Goal: Task Accomplishment & Management: Complete application form

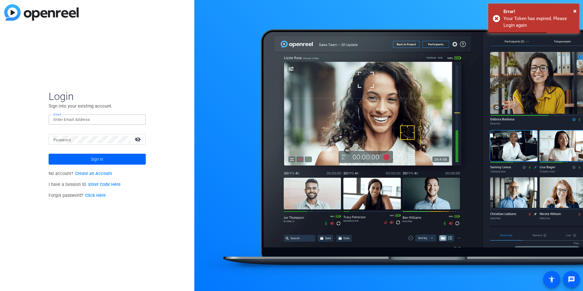
click at [86, 120] on input "Email" at bounding box center [96, 119] width 87 height 7
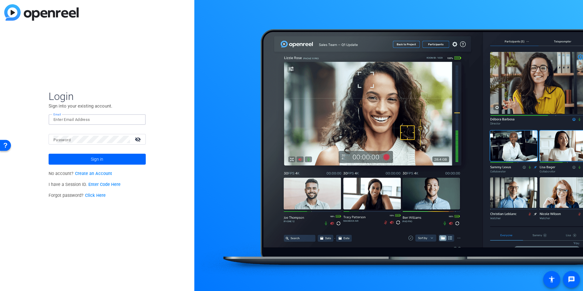
type input "emma.mcvicar@thermofisher.com"
click at [90, 161] on span at bounding box center [97, 159] width 97 height 15
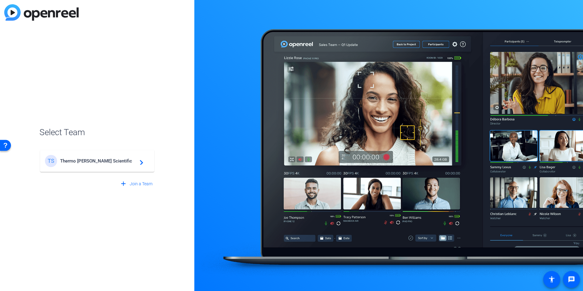
click at [128, 164] on div "TS Thermo Fisher Scientific navigate_next" at bounding box center [97, 161] width 104 height 12
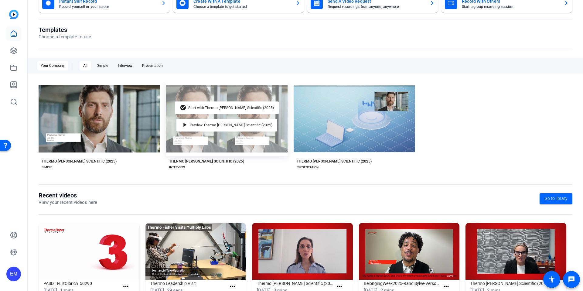
scroll to position [56, 0]
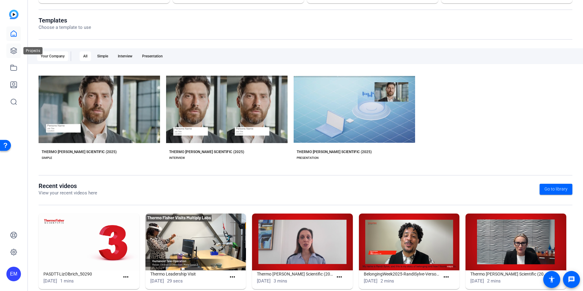
click at [12, 52] on icon at bounding box center [13, 50] width 7 height 7
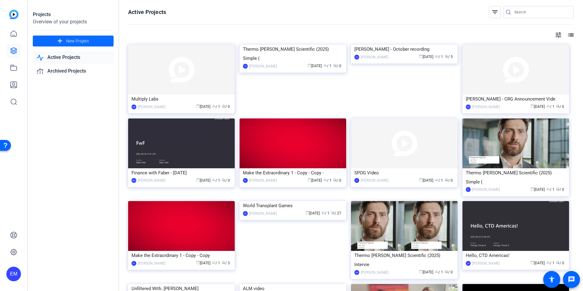
click at [73, 38] on span "New Project" at bounding box center [77, 41] width 23 height 6
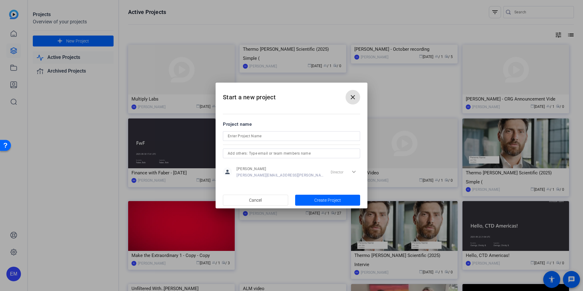
click at [327, 139] on input at bounding box center [292, 135] width 128 height 7
type input "Commercial Connections 2026"
click at [335, 199] on span "Create Project" at bounding box center [327, 200] width 27 height 6
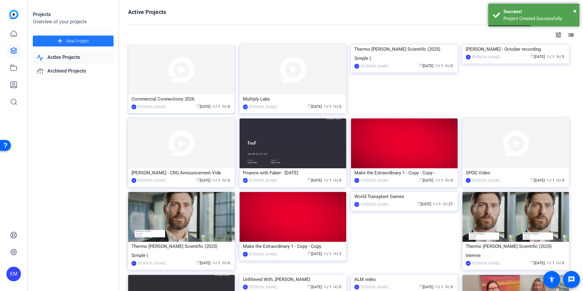
click at [171, 96] on div "Commercial Connections 2026" at bounding box center [182, 98] width 100 height 9
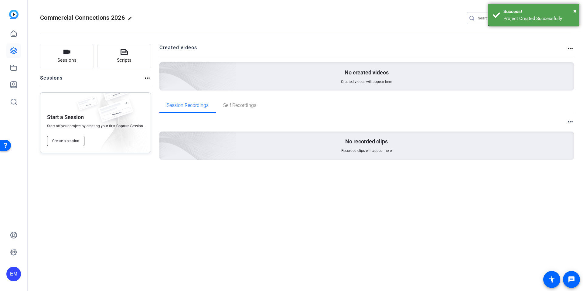
click at [68, 142] on span "Create a session" at bounding box center [65, 141] width 27 height 5
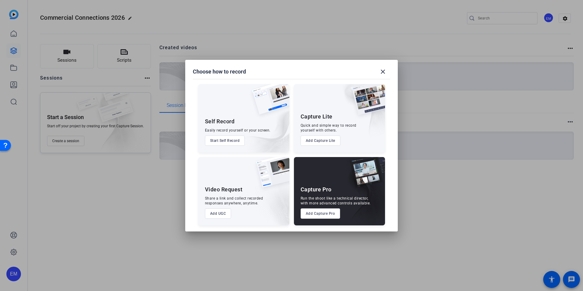
click at [219, 215] on button "Add UGC" at bounding box center [218, 213] width 26 height 10
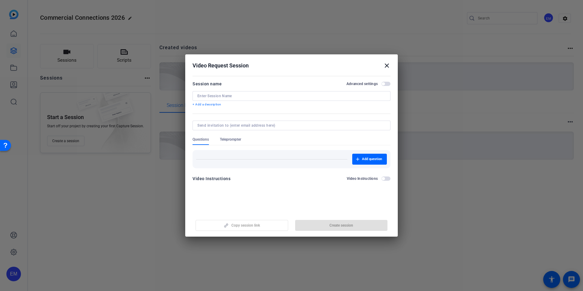
click at [215, 94] on input at bounding box center [291, 96] width 188 height 5
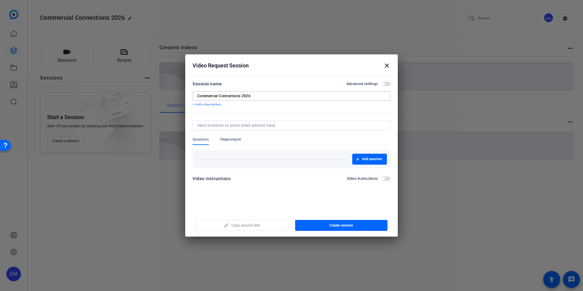
type input "Commercial Connections 2026"
click at [298, 140] on div "Questions Teleprompter" at bounding box center [292, 141] width 198 height 8
click at [386, 179] on span "button" at bounding box center [386, 178] width 9 height 4
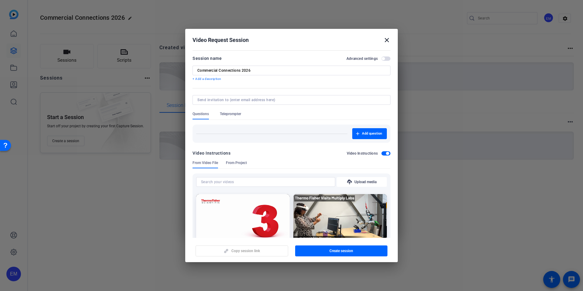
click at [233, 166] on span "From Project" at bounding box center [236, 164] width 21 height 8
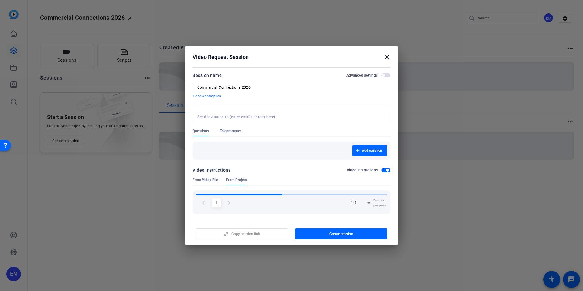
click at [205, 177] on span "From Video File" at bounding box center [206, 179] width 26 height 5
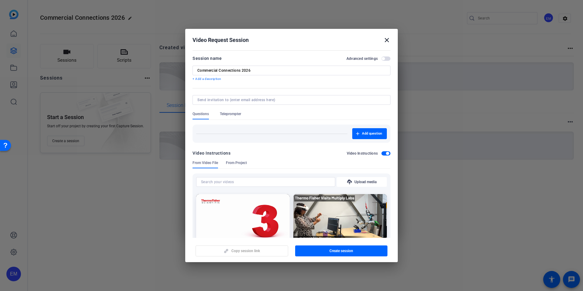
drag, startPoint x: 388, startPoint y: 169, endPoint x: 376, endPoint y: 169, distance: 11.6
drag, startPoint x: 385, startPoint y: 154, endPoint x: 378, endPoint y: 150, distance: 8.7
click at [385, 153] on span "button" at bounding box center [386, 153] width 9 height 4
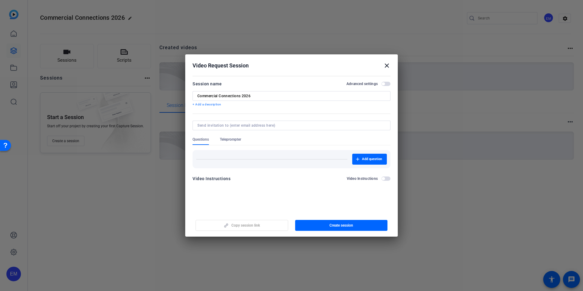
click at [366, 134] on div at bounding box center [292, 133] width 198 height 7
click at [366, 159] on span "Add question" at bounding box center [372, 159] width 20 height 5
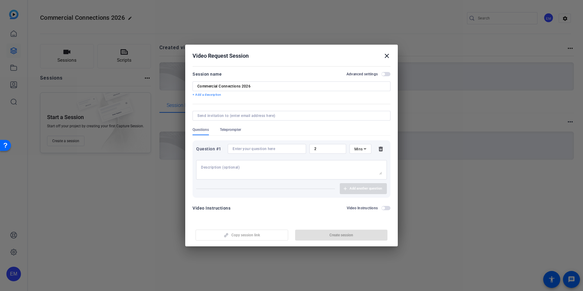
click at [256, 169] on textarea at bounding box center [291, 170] width 181 height 10
click at [269, 152] on div at bounding box center [267, 149] width 69 height 10
click at [272, 148] on input at bounding box center [267, 148] width 69 height 5
click at [226, 169] on textarea at bounding box center [291, 170] width 181 height 10
drag, startPoint x: 268, startPoint y: 153, endPoint x: 317, endPoint y: 149, distance: 48.8
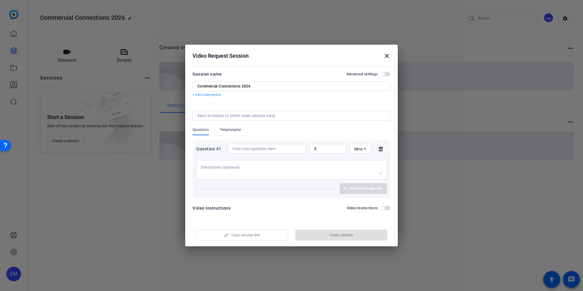
click at [269, 153] on div at bounding box center [267, 149] width 69 height 10
click at [367, 149] on icon at bounding box center [364, 148] width 7 height 7
drag, startPoint x: 363, startPoint y: 163, endPoint x: 351, endPoint y: 159, distance: 13.4
click at [362, 163] on mat-option "Sec" at bounding box center [361, 161] width 22 height 10
drag, startPoint x: 325, startPoint y: 149, endPoint x: 309, endPoint y: 148, distance: 16.1
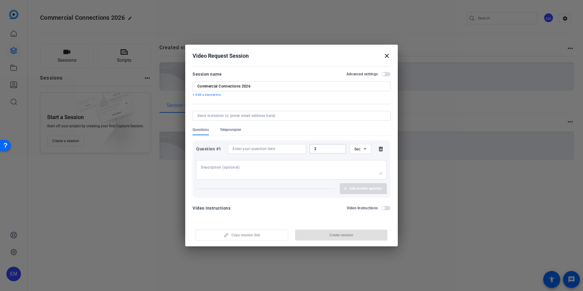
click at [309, 149] on div "Question #1 2 Sec" at bounding box center [291, 149] width 191 height 10
type input "20"
click at [321, 169] on textarea at bounding box center [291, 170] width 181 height 10
click at [266, 150] on input at bounding box center [267, 148] width 69 height 5
click at [272, 149] on input at bounding box center [267, 148] width 69 height 5
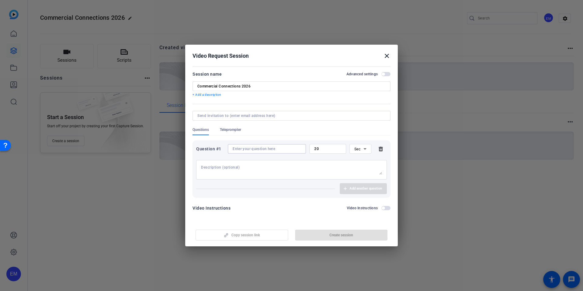
paste input "What is one word that you would use to capture the spirit of 2026?"
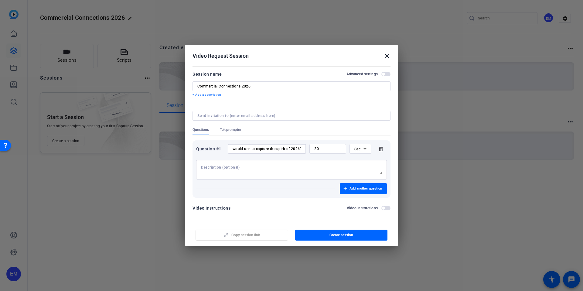
type input "What is one word that you would use to capture the spirit of 2026?"
click at [257, 170] on textarea at bounding box center [291, 170] width 181 height 10
click at [365, 189] on span "Add another question" at bounding box center [366, 188] width 33 height 5
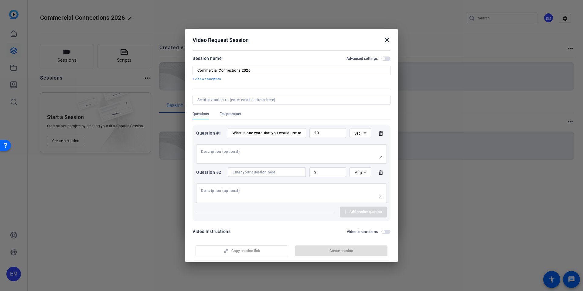
click at [269, 172] on input at bounding box center [267, 172] width 69 height 5
paste input "What excites you most about 2026 and how we’ll accelerate impact with our custo…"
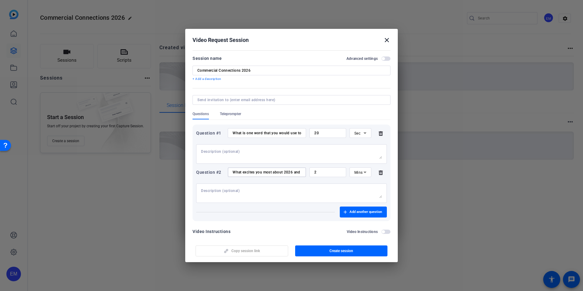
scroll to position [0, 84]
type input "What excites you most about 2026 and how we’ll accelerate impact with our custo…"
click at [336, 172] on input "2" at bounding box center [327, 172] width 27 height 5
type input "20"
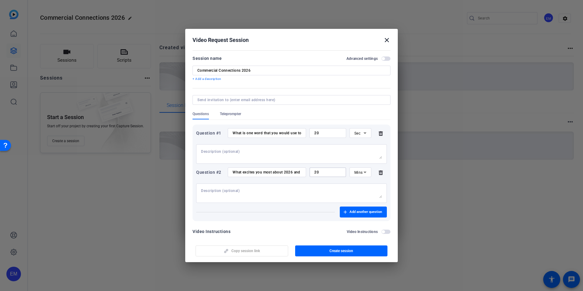
click at [365, 172] on icon at bounding box center [365, 173] width 3 height 2
click at [364, 182] on mat-option "Sec" at bounding box center [361, 185] width 22 height 10
drag, startPoint x: 326, startPoint y: 194, endPoint x: 330, endPoint y: 193, distance: 4.0
click at [326, 194] on textarea at bounding box center [291, 193] width 181 height 10
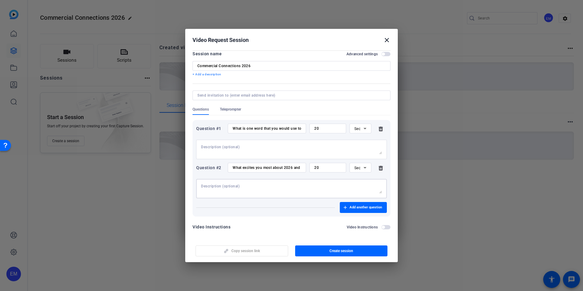
scroll to position [8, 0]
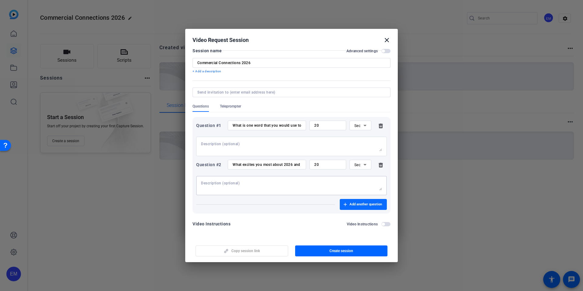
click at [378, 202] on span "Add another question" at bounding box center [366, 204] width 33 height 5
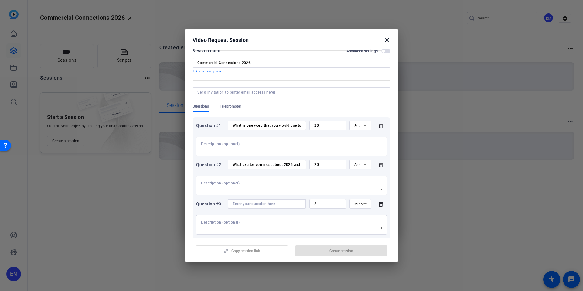
click at [270, 203] on input at bounding box center [267, 203] width 69 height 5
paste input "Why is this the right moment for us to move faster and make an even bigger impa…"
type input "Why is this the right moment for us to move faster and make an even bigger impa…"
click at [336, 203] on input "2" at bounding box center [327, 203] width 27 height 5
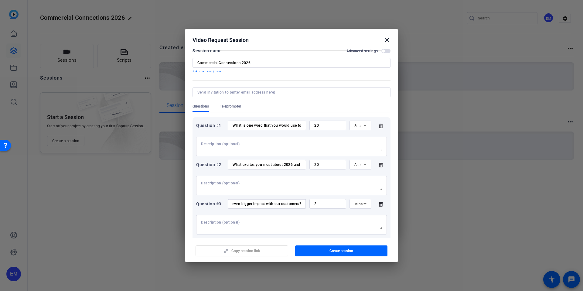
scroll to position [0, 0]
type input "20"
click at [368, 202] on icon at bounding box center [364, 203] width 7 height 7
click at [363, 216] on mat-option "Sec" at bounding box center [361, 216] width 22 height 10
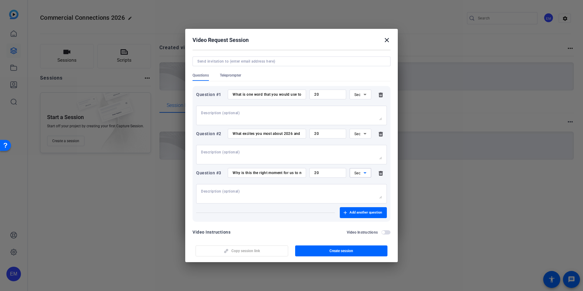
scroll to position [47, 0]
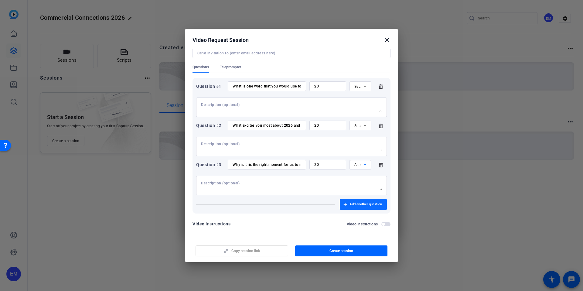
click at [367, 203] on span "Add another question" at bounding box center [366, 204] width 33 height 5
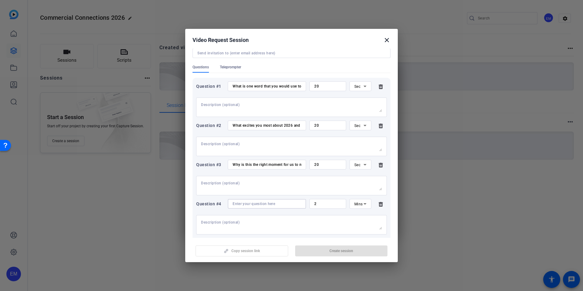
click at [285, 204] on input at bounding box center [267, 203] width 69 height 5
paste input "How will Commercial Connections help us accelerate our impact together in [DATE…"
type input "How will Commercial Connections help us accelerate our impact together in [DATE…"
click at [334, 204] on input "2" at bounding box center [327, 203] width 27 height 5
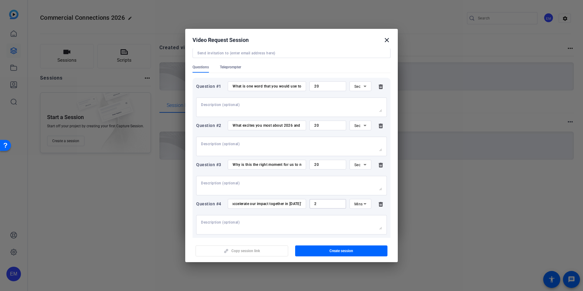
scroll to position [0, 0]
type input "20"
click at [361, 202] on icon at bounding box center [364, 203] width 7 height 7
drag, startPoint x: 361, startPoint y: 214, endPoint x: 365, endPoint y: 214, distance: 4.9
click at [361, 214] on span "Sec" at bounding box center [357, 215] width 6 height 7
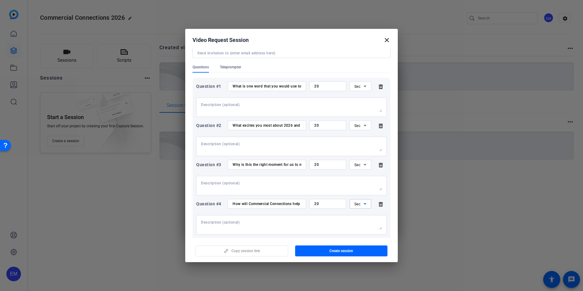
scroll to position [86, 0]
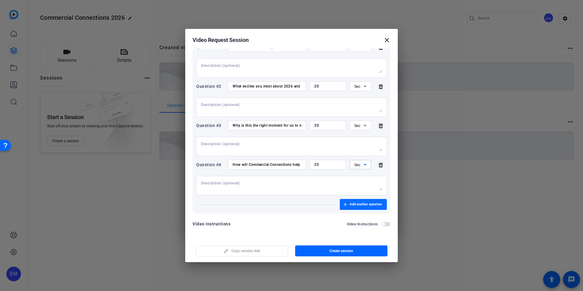
click at [359, 204] on span "Add another question" at bounding box center [366, 204] width 33 height 5
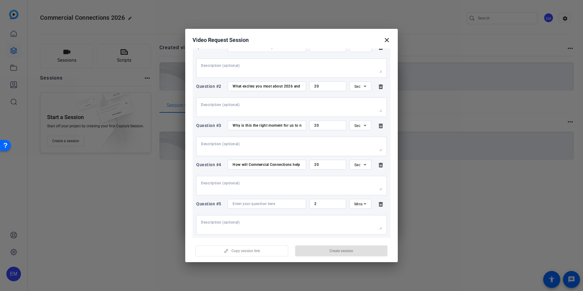
click at [267, 205] on input at bounding box center [267, 203] width 69 height 5
paste input "How does Accelerating Impact advance our Mission? How does our work ultimately …"
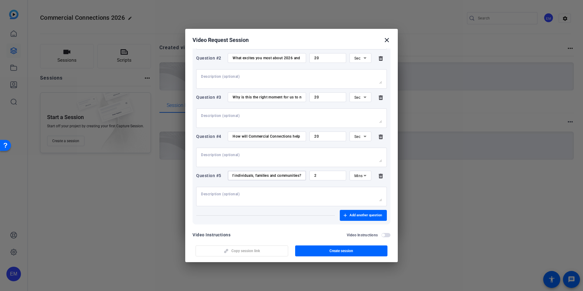
scroll to position [125, 0]
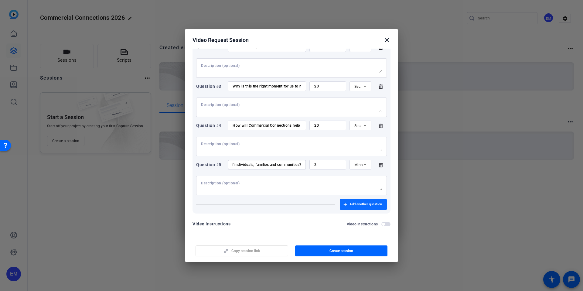
type input "How does Accelerating Impact advance our Mission? How does our work ultimately …"
click at [361, 204] on span "Add another question" at bounding box center [366, 204] width 33 height 5
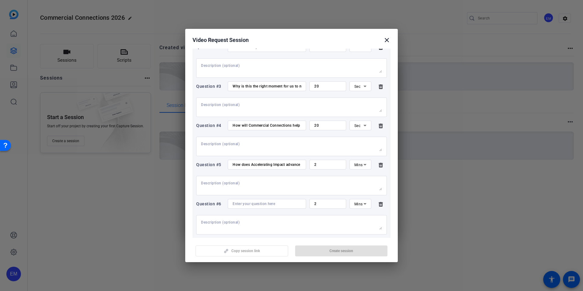
click at [268, 204] on input at bounding box center [267, 203] width 69 height 5
paste input "As we head into 2026, what do you want every commercial colleague to feel proud…"
type input "As we head into 2026, what do you want every commercial colleague to feel proud…"
click at [318, 225] on textarea at bounding box center [291, 225] width 181 height 10
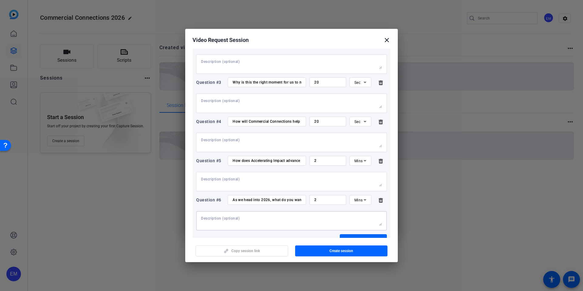
scroll to position [130, 0]
drag, startPoint x: 332, startPoint y: 166, endPoint x: 348, endPoint y: 162, distance: 15.7
click at [334, 165] on div "Question #5 How does Accelerating Impact advance our Mission? How does our work…" at bounding box center [291, 173] width 191 height 36
click at [361, 160] on icon at bounding box center [364, 159] width 7 height 7
drag, startPoint x: 360, startPoint y: 172, endPoint x: 353, endPoint y: 171, distance: 7.4
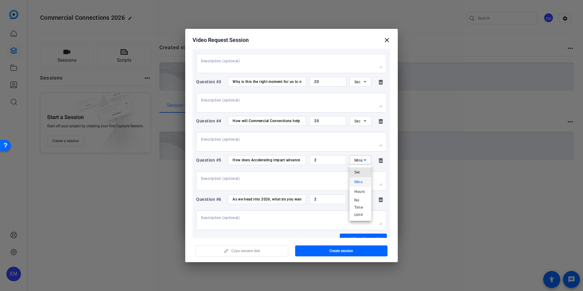
click at [360, 172] on span "Sec" at bounding box center [357, 172] width 6 height 7
click at [328, 162] on input "2" at bounding box center [327, 160] width 27 height 5
type input "20"
click at [326, 199] on input "2" at bounding box center [327, 199] width 27 height 5
type input "20"
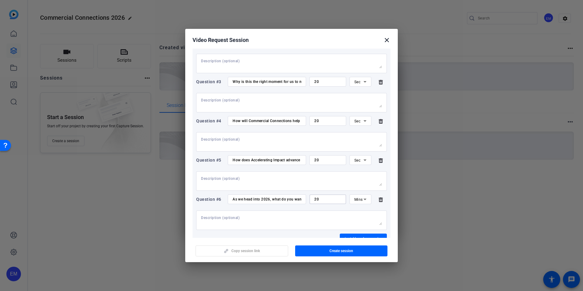
click at [365, 201] on icon at bounding box center [364, 199] width 7 height 7
click at [364, 208] on mat-option "Sec" at bounding box center [361, 212] width 22 height 10
click at [318, 227] on div at bounding box center [291, 220] width 181 height 19
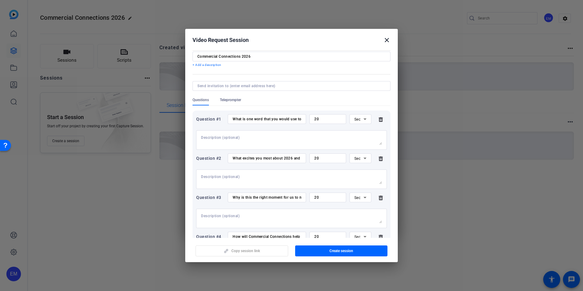
scroll to position [0, 0]
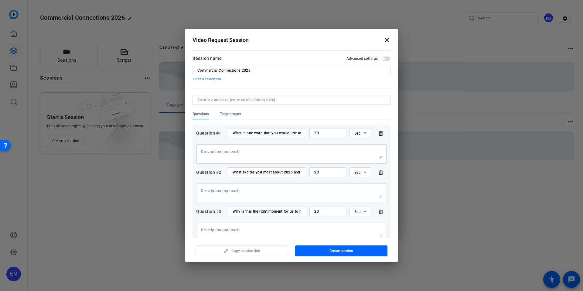
drag, startPoint x: 242, startPoint y: 152, endPoint x: 328, endPoint y: 159, distance: 86.6
click at [242, 152] on textarea at bounding box center [291, 154] width 181 height 10
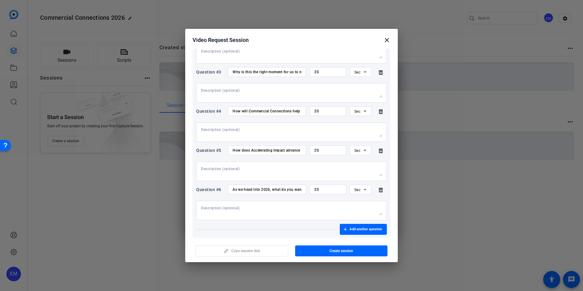
scroll to position [164, 0]
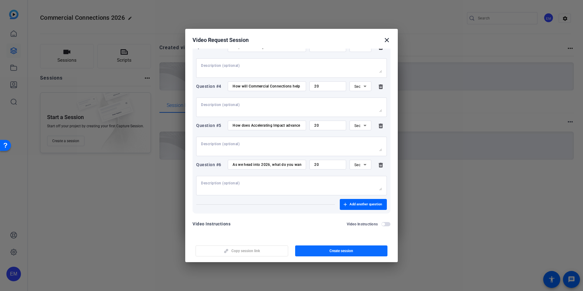
type textarea "REQUIRED"
drag, startPoint x: 356, startPoint y: 251, endPoint x: 360, endPoint y: 250, distance: 4.2
click at [356, 251] on span "button" at bounding box center [341, 251] width 93 height 15
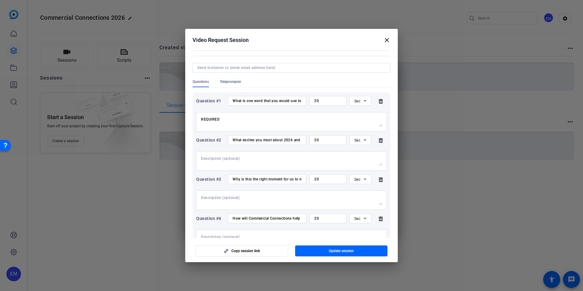
scroll to position [0, 0]
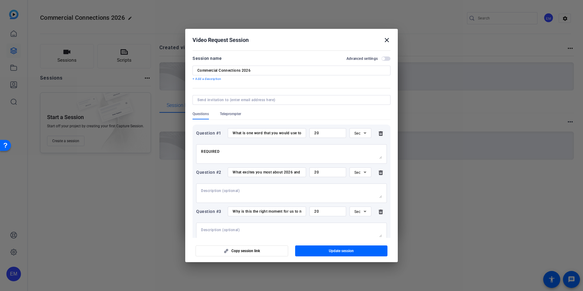
click at [389, 38] on mat-icon "close" at bounding box center [386, 39] width 7 height 7
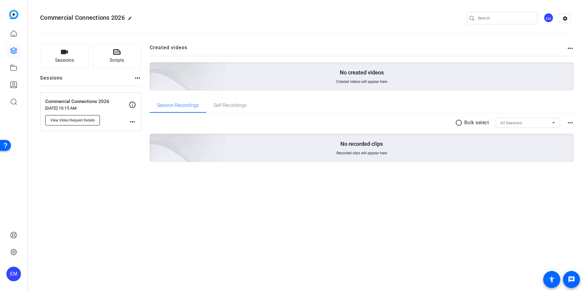
click at [81, 119] on span "View Video Request Details" at bounding box center [72, 120] width 44 height 5
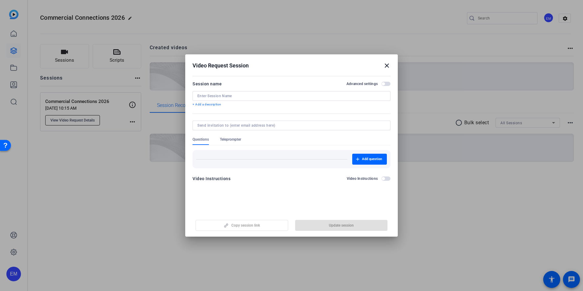
type input "Commercial Connections 2026"
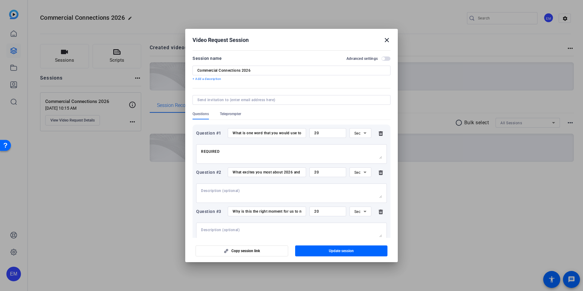
click at [222, 193] on textarea at bounding box center [291, 193] width 181 height 10
click at [231, 152] on textarea "REQUIRED" at bounding box center [291, 154] width 181 height 10
type textarea "REQUIRED"
click at [386, 59] on span "button" at bounding box center [386, 58] width 9 height 4
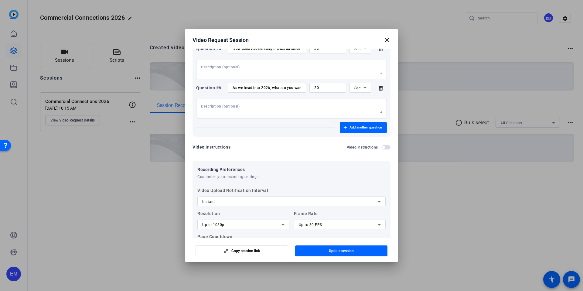
scroll to position [235, 0]
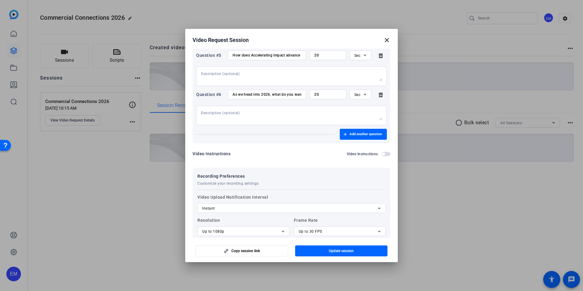
click at [386, 154] on span "button" at bounding box center [386, 154] width 9 height 4
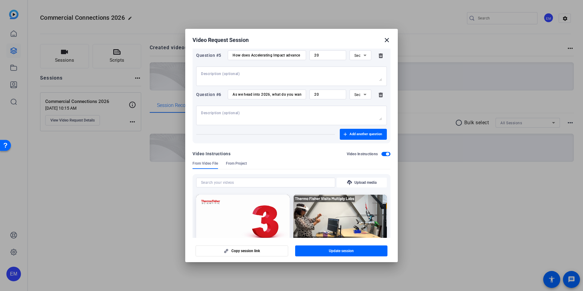
click at [243, 166] on span "From Project" at bounding box center [236, 163] width 21 height 5
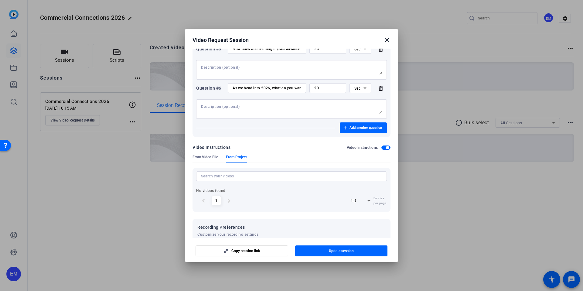
scroll to position [249, 0]
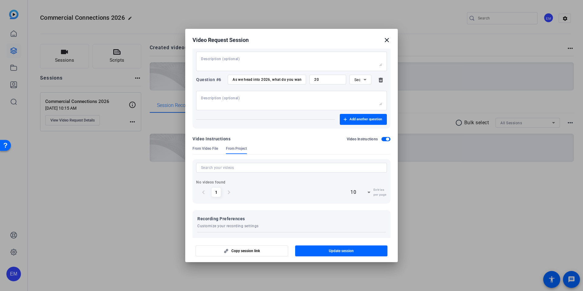
click at [386, 139] on span "button" at bounding box center [387, 139] width 3 height 3
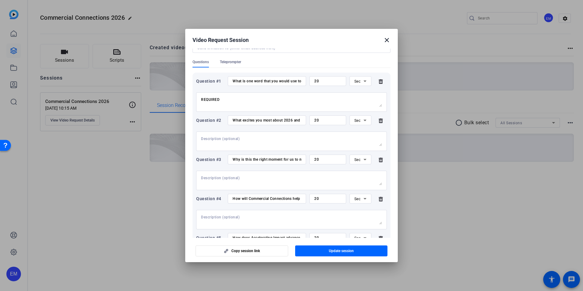
scroll to position [0, 0]
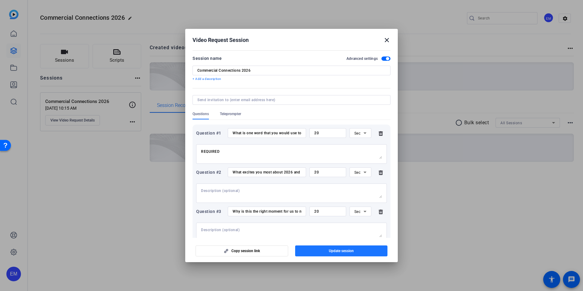
click at [351, 247] on span "button" at bounding box center [341, 251] width 93 height 15
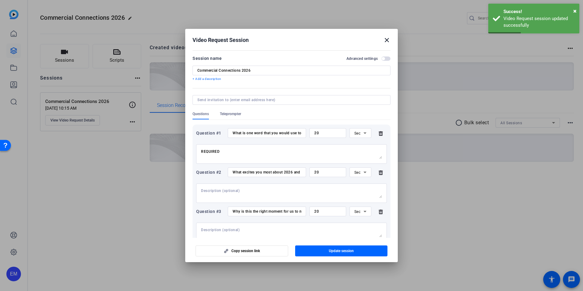
click at [386, 39] on mat-icon "close" at bounding box center [386, 39] width 7 height 7
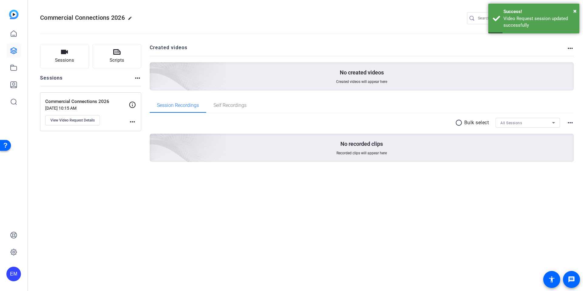
drag, startPoint x: 63, startPoint y: 192, endPoint x: 85, endPoint y: 139, distance: 57.1
click at [63, 192] on div "Commercial Connections 2026 edit EM settings Sessions Scripts Sessions more_hor…" at bounding box center [305, 145] width 555 height 291
click at [104, 104] on p "Commercial Connections 2026" at bounding box center [87, 101] width 84 height 7
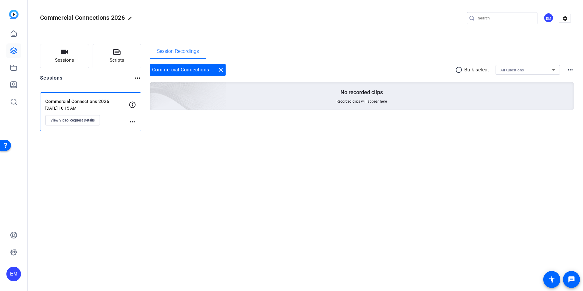
click at [133, 122] on mat-icon "more_horiz" at bounding box center [132, 121] width 7 height 7
drag, startPoint x: 88, startPoint y: 149, endPoint x: 89, endPoint y: 143, distance: 5.8
click at [88, 147] on div at bounding box center [291, 145] width 583 height 291
click at [81, 103] on p "Commercial Connections 2026" at bounding box center [87, 101] width 84 height 7
click at [134, 121] on mat-icon "more_horiz" at bounding box center [132, 121] width 7 height 7
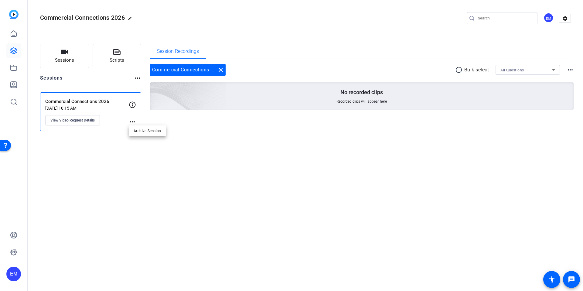
click at [111, 140] on div at bounding box center [291, 145] width 583 height 291
click at [87, 118] on span "View Video Request Details" at bounding box center [72, 120] width 44 height 5
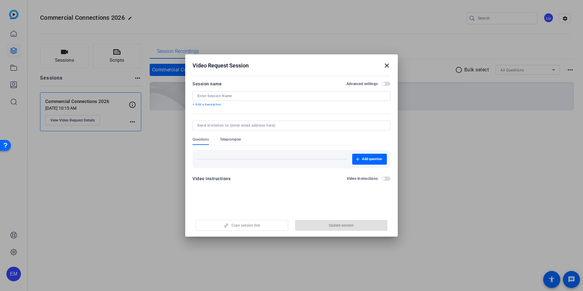
type input "Commercial Connections 2026"
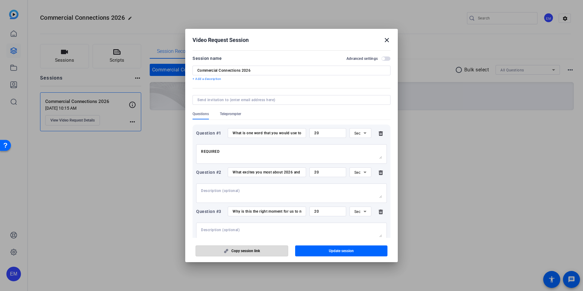
click at [248, 252] on span "Copy session link" at bounding box center [245, 250] width 29 height 5
click at [386, 41] on mat-icon "close" at bounding box center [386, 39] width 7 height 7
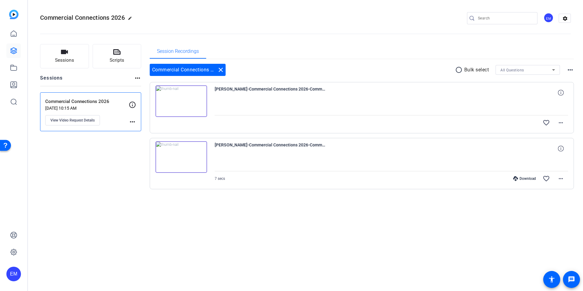
drag, startPoint x: 222, startPoint y: 227, endPoint x: 214, endPoint y: 227, distance: 8.5
click at [221, 227] on div "Commercial Connections 2026 edit EM settings Sessions Scripts Sessions more_hor…" at bounding box center [305, 145] width 555 height 291
click at [562, 122] on mat-icon "more_horiz" at bounding box center [560, 122] width 7 height 7
click at [543, 175] on span "Delete clip" at bounding box center [542, 173] width 43 height 7
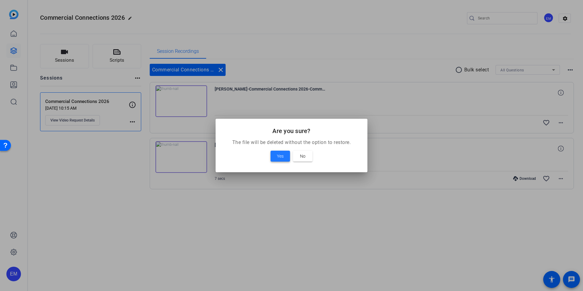
click at [278, 156] on span "Yes" at bounding box center [280, 155] width 7 height 7
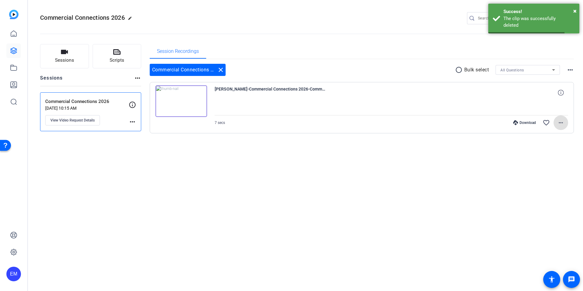
click at [558, 123] on mat-icon "more_horiz" at bounding box center [560, 122] width 7 height 7
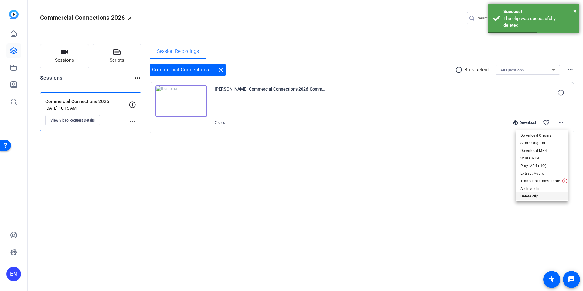
click at [538, 195] on span "Delete clip" at bounding box center [542, 196] width 43 height 7
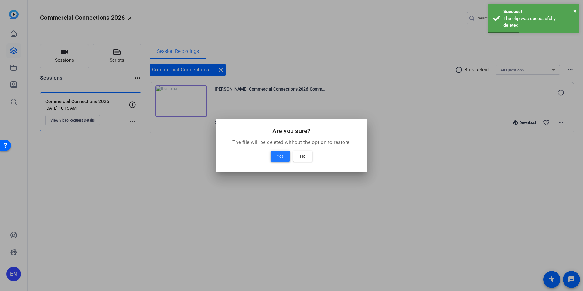
click at [276, 156] on span at bounding box center [280, 156] width 19 height 15
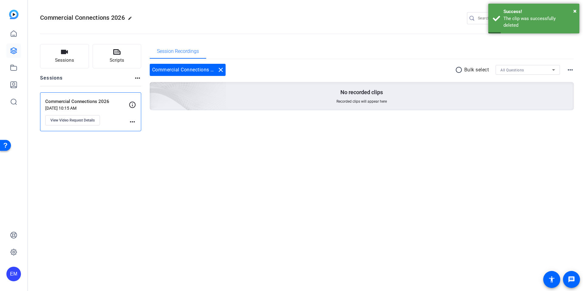
click at [206, 136] on div "Sessions Scripts Sessions more_horiz Commercial Connections 2026 Oct 06, 2025 @…" at bounding box center [305, 87] width 555 height 102
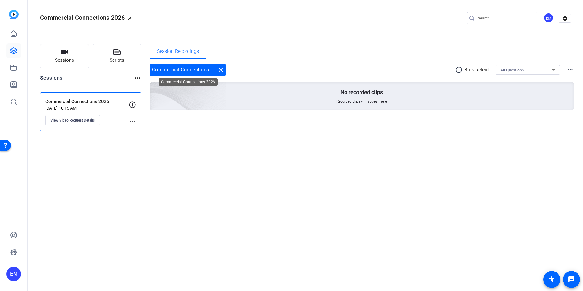
click at [221, 71] on mat-icon "close" at bounding box center [220, 69] width 7 height 7
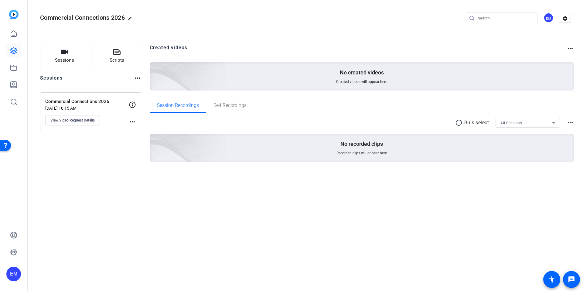
click at [97, 204] on div "Commercial Connections 2026 edit EM settings Sessions Scripts Sessions more_hor…" at bounding box center [305, 145] width 555 height 291
click at [80, 121] on span "View Video Request Details" at bounding box center [72, 120] width 44 height 5
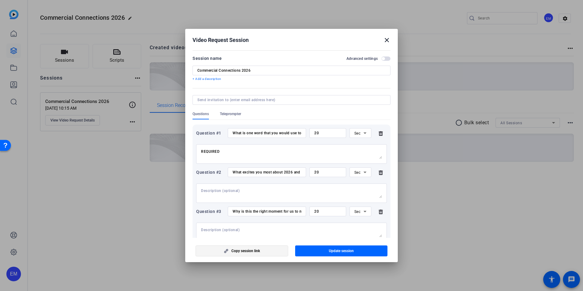
click at [252, 249] on span "Copy session link" at bounding box center [245, 250] width 29 height 5
click at [387, 39] on mat-icon "close" at bounding box center [386, 39] width 7 height 7
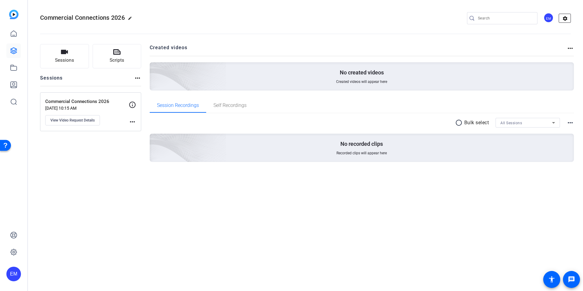
click at [563, 18] on mat-icon "settings" at bounding box center [565, 18] width 12 height 9
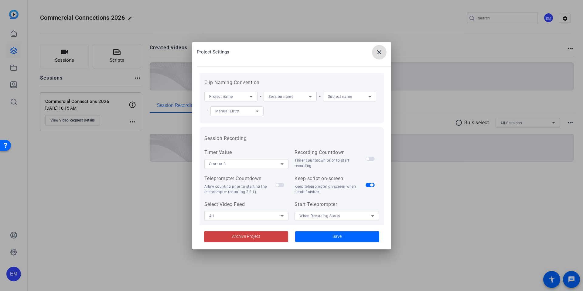
scroll to position [125, 0]
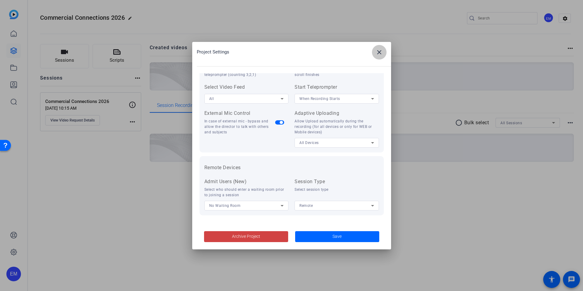
drag, startPoint x: 383, startPoint y: 49, endPoint x: 391, endPoint y: 46, distance: 8.5
click at [383, 49] on span at bounding box center [379, 52] width 15 height 15
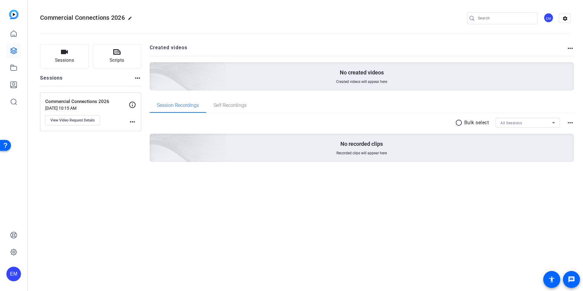
click at [547, 17] on div "EM" at bounding box center [549, 18] width 10 height 10
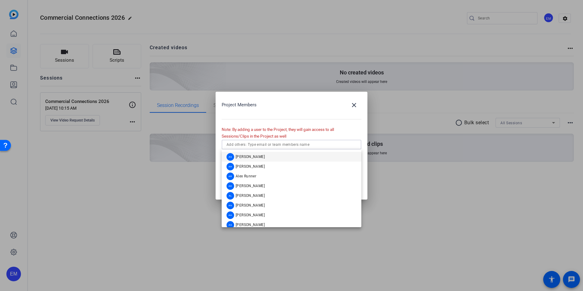
click at [258, 144] on input "text" at bounding box center [292, 144] width 130 height 7
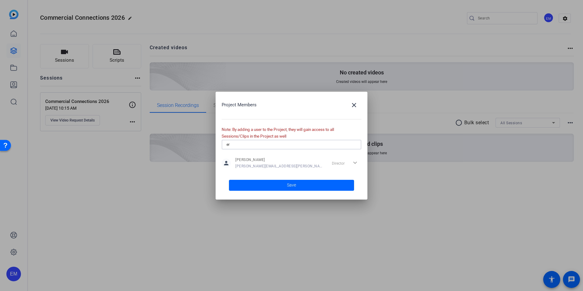
type input "e"
type input "c"
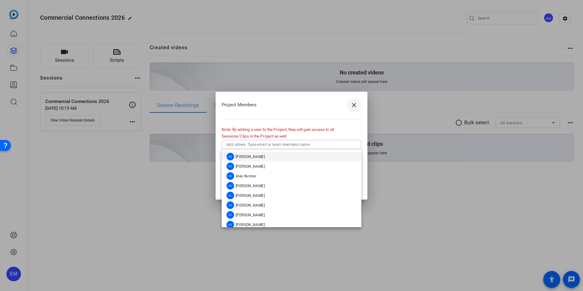
click at [353, 105] on mat-icon "close" at bounding box center [354, 104] width 7 height 7
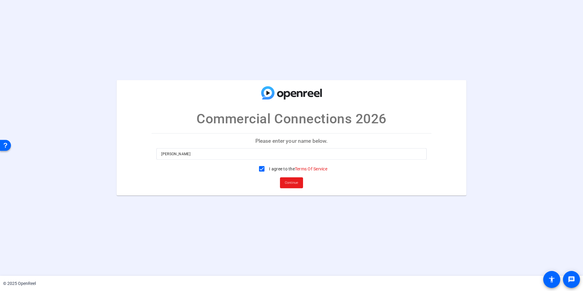
click at [289, 183] on span "Continue" at bounding box center [291, 182] width 13 height 9
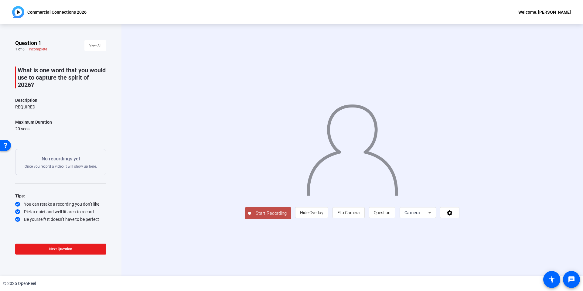
click at [80, 249] on span at bounding box center [60, 249] width 91 height 15
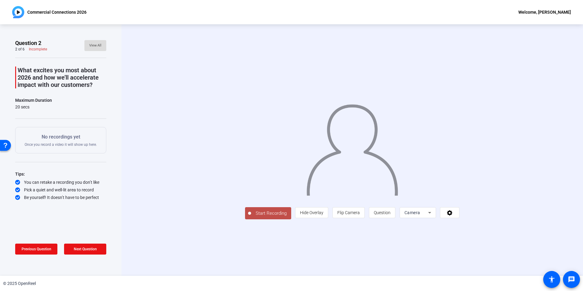
click at [96, 46] on span "View All" at bounding box center [95, 45] width 12 height 9
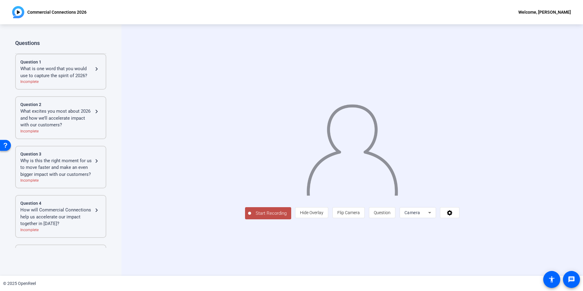
click at [56, 72] on div "What is one word that you would use to capture the spirit of 2026?" at bounding box center [56, 72] width 73 height 14
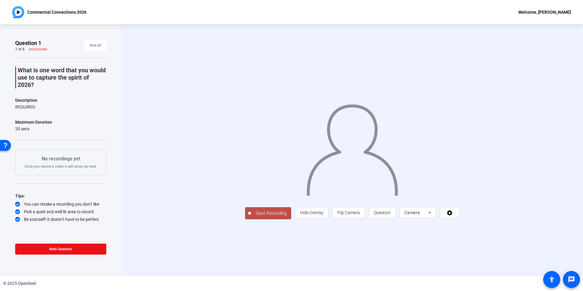
click at [251, 217] on span "Start Recording" at bounding box center [271, 213] width 40 height 7
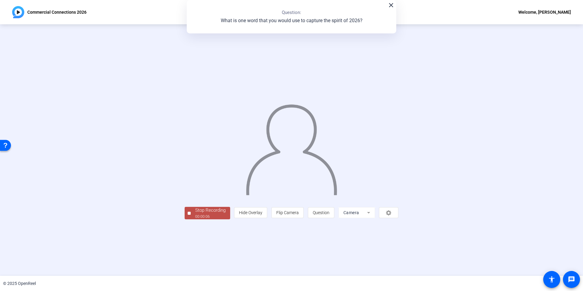
click at [188, 215] on div at bounding box center [189, 213] width 3 height 3
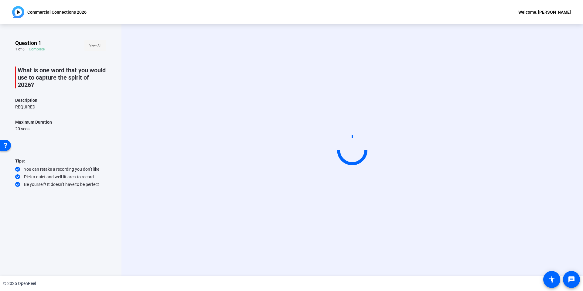
click at [90, 45] on span "View All" at bounding box center [95, 45] width 12 height 9
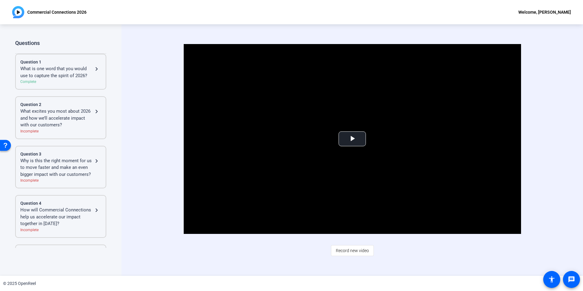
click at [71, 163] on div "Why is this the right moment for us to move faster and make an even bigger impa…" at bounding box center [56, 167] width 73 height 21
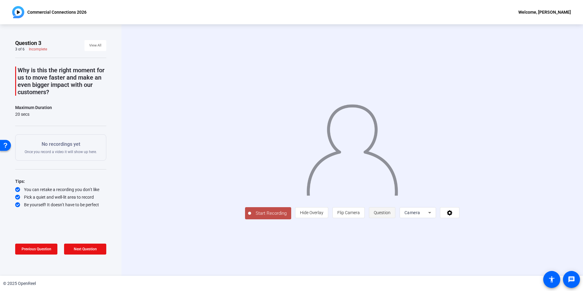
click at [391, 215] on span "Question" at bounding box center [382, 212] width 17 height 5
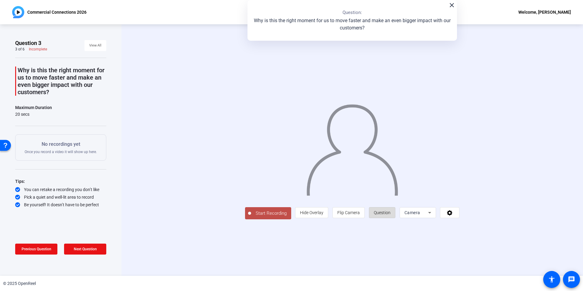
click at [391, 215] on span "Question" at bounding box center [382, 212] width 17 height 5
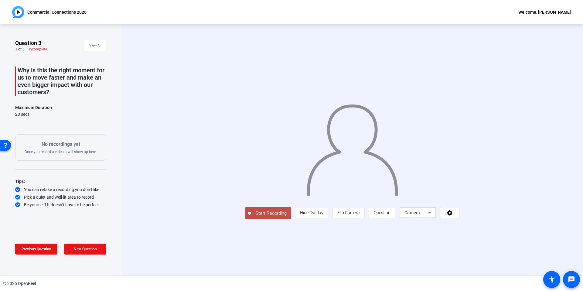
click at [431, 214] on icon at bounding box center [429, 213] width 3 height 2
click at [491, 248] on div at bounding box center [291, 145] width 583 height 291
click at [454, 216] on icon at bounding box center [450, 213] width 7 height 6
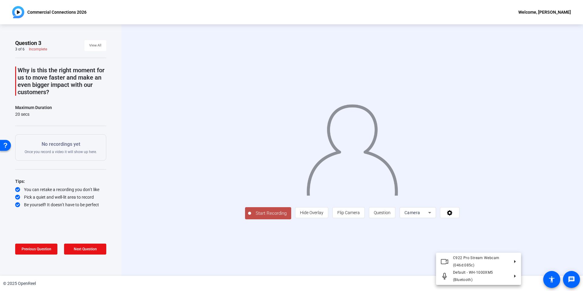
click at [515, 248] on div at bounding box center [291, 145] width 583 height 291
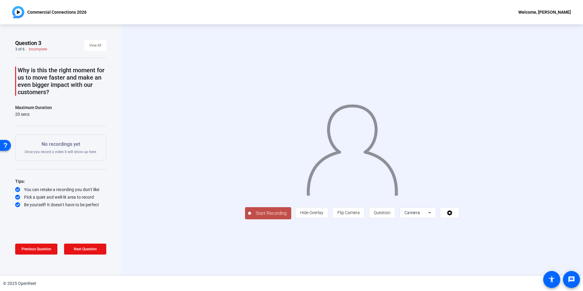
click at [263, 265] on div "Start Recording person Hide Overlay flip Flip Camera question_mark Question Cam…" at bounding box center [353, 150] width 462 height 252
click at [96, 48] on span "View All" at bounding box center [95, 45] width 12 height 9
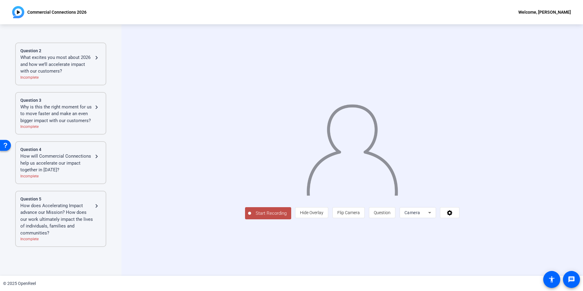
scroll to position [116, 0]
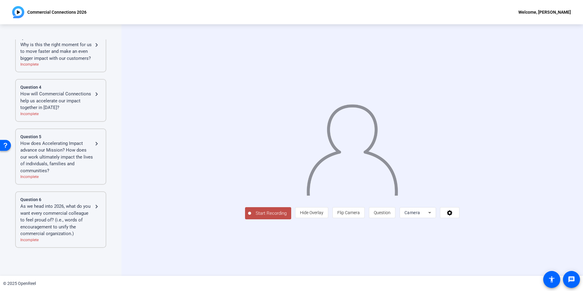
click at [73, 160] on div "How does Accelerating Impact advance our Mission? How does our work ultimately …" at bounding box center [56, 157] width 73 height 34
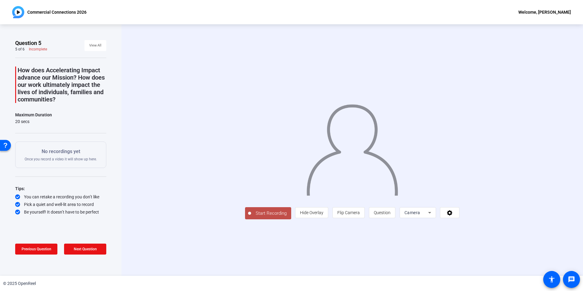
click at [251, 217] on span "Start Recording" at bounding box center [271, 213] width 40 height 7
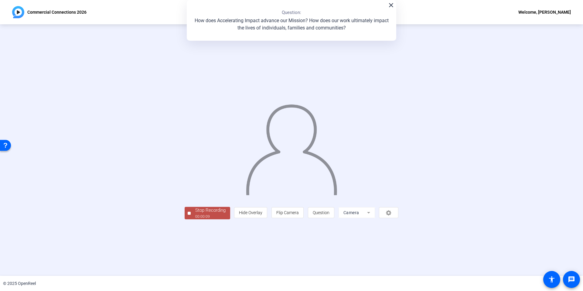
click at [188, 215] on div at bounding box center [189, 213] width 3 height 3
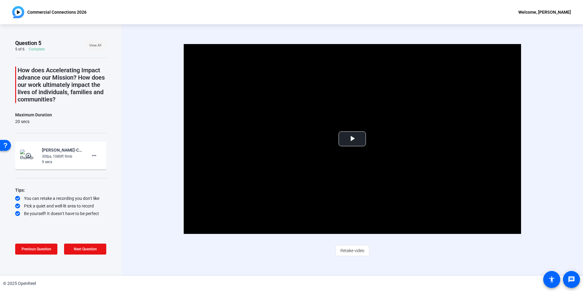
click at [93, 45] on span "View All" at bounding box center [95, 45] width 12 height 9
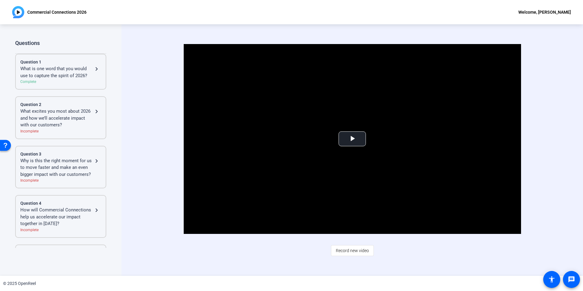
click at [553, 71] on div "Video Player is loading. Play Video Play Mute Current Time 0:00 / Duration 0:09…" at bounding box center [353, 150] width 462 height 252
